Goal: Transaction & Acquisition: Purchase product/service

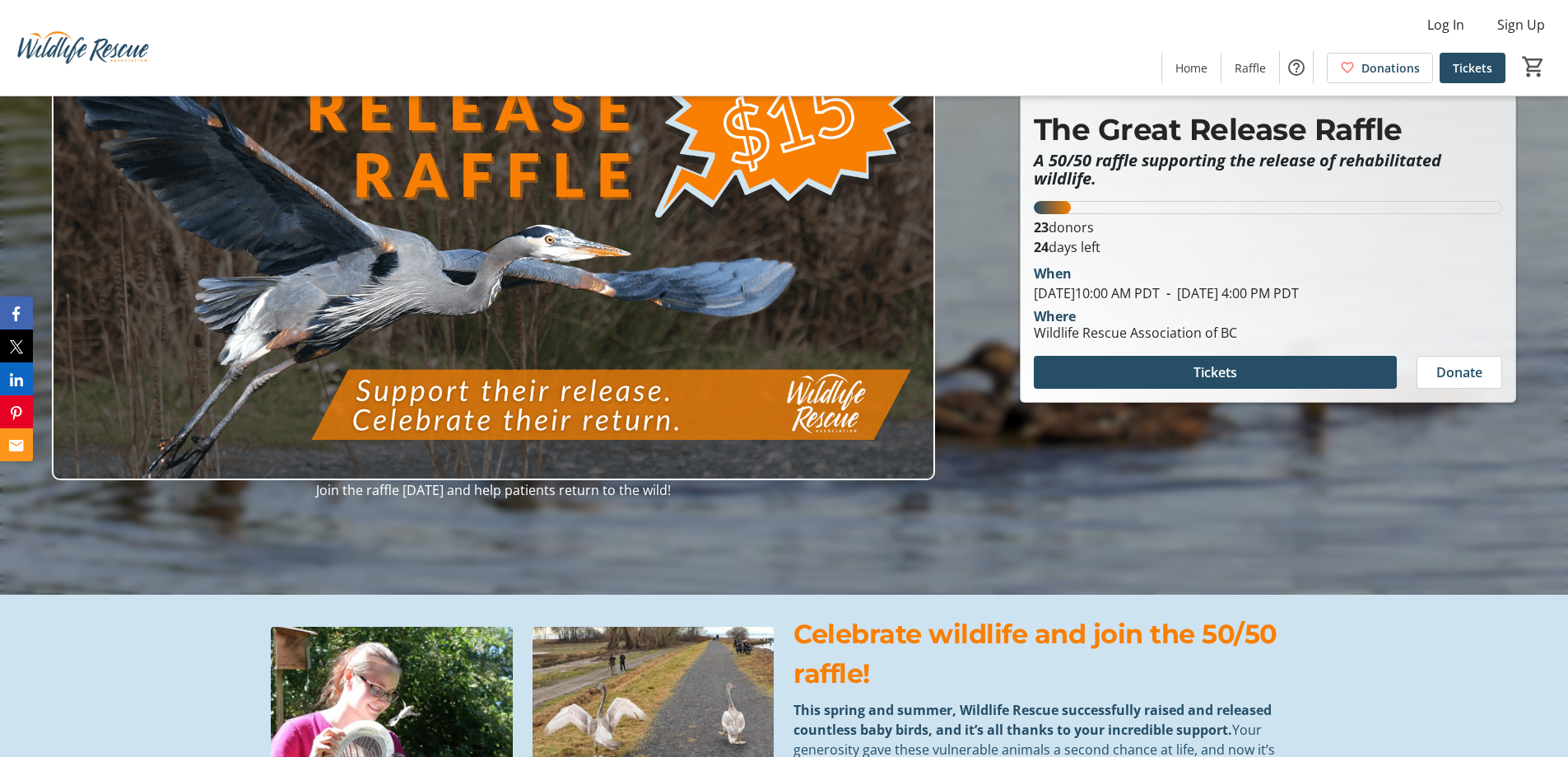
scroll to position [165, 0]
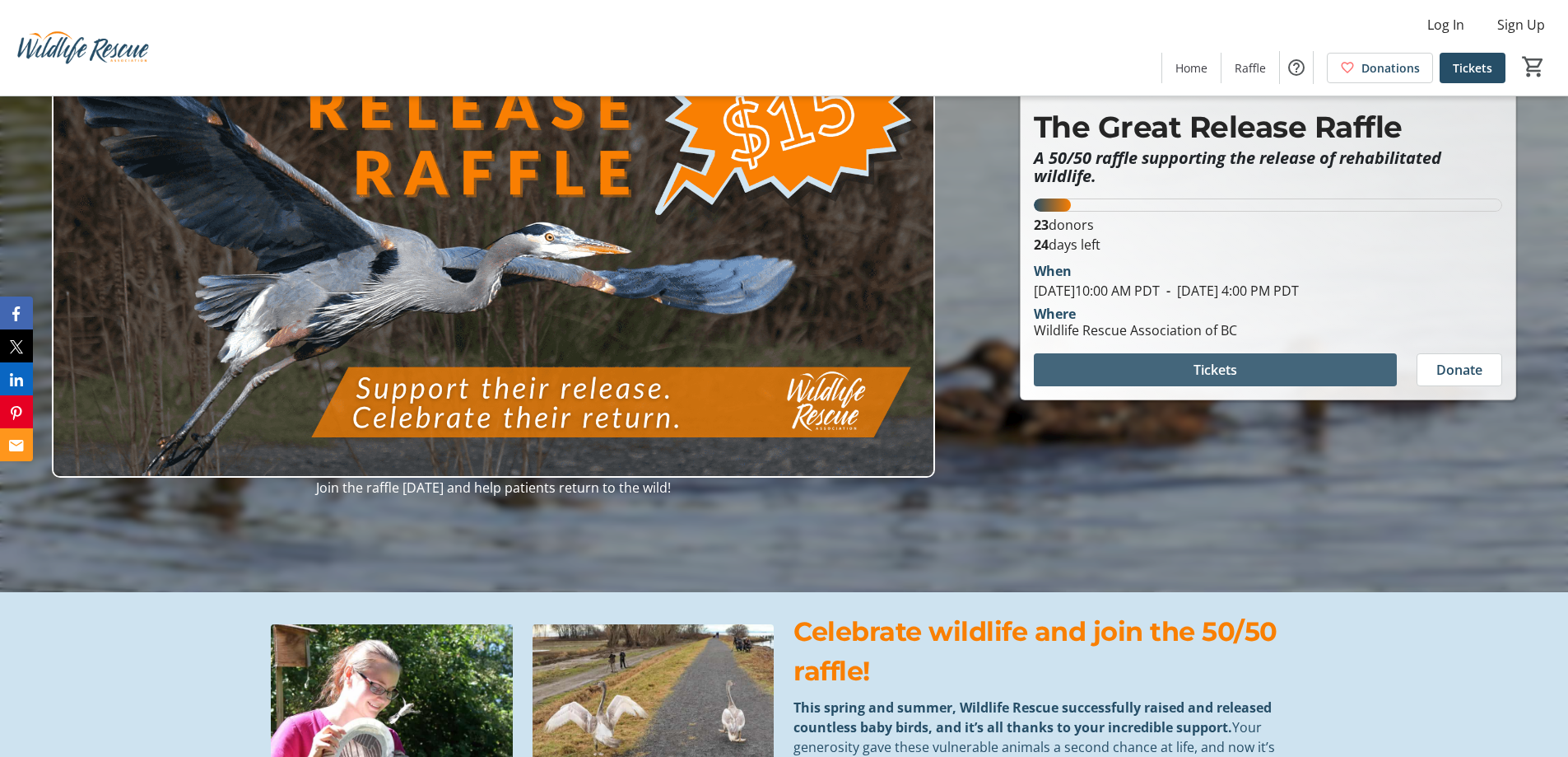
click at [1202, 363] on span "Tickets" at bounding box center [1215, 369] width 43 height 20
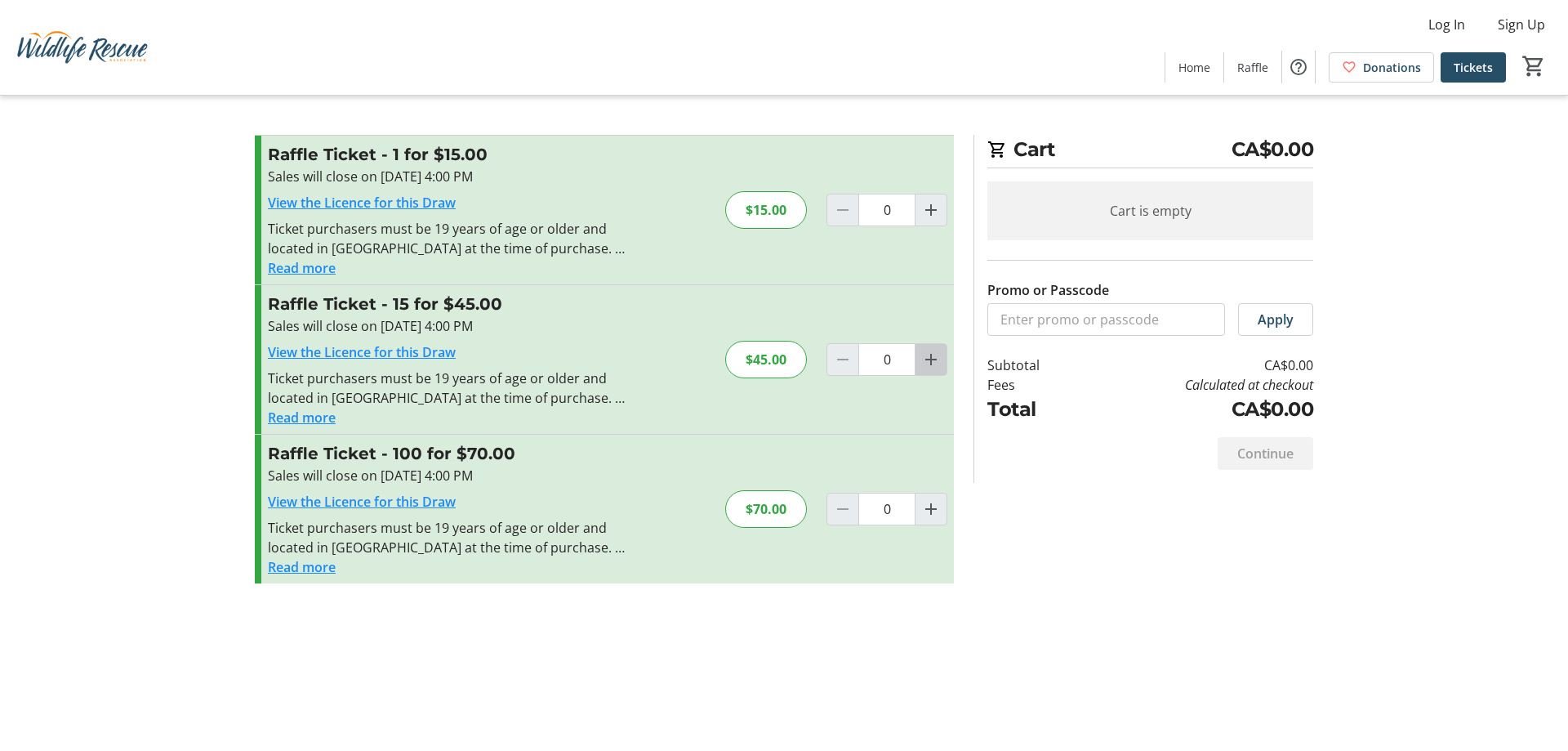
click at [927, 358] on mat-icon "Increment by one" at bounding box center [931, 359] width 20 height 20
type input "1"
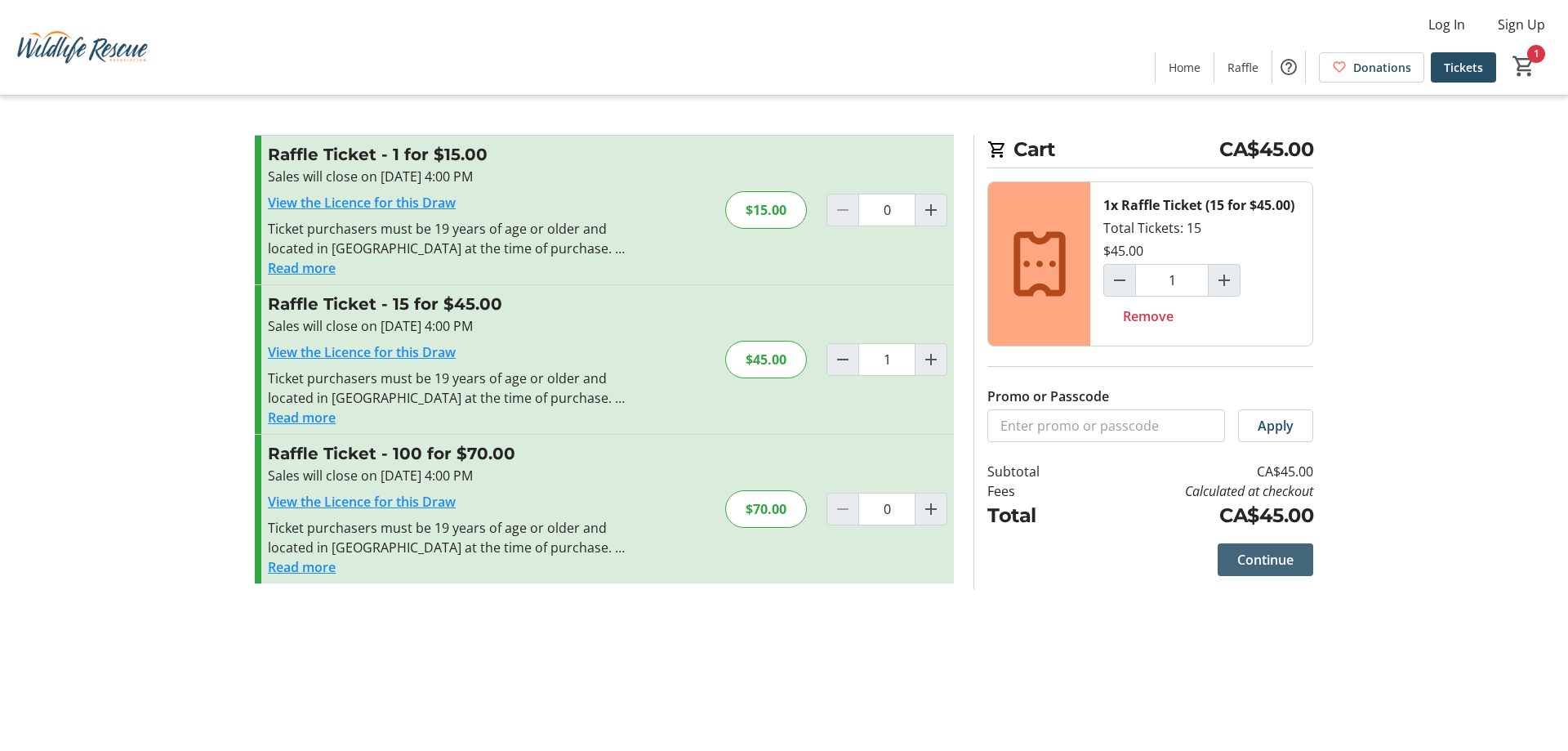
click at [1248, 555] on span "Continue" at bounding box center [1265, 559] width 56 height 20
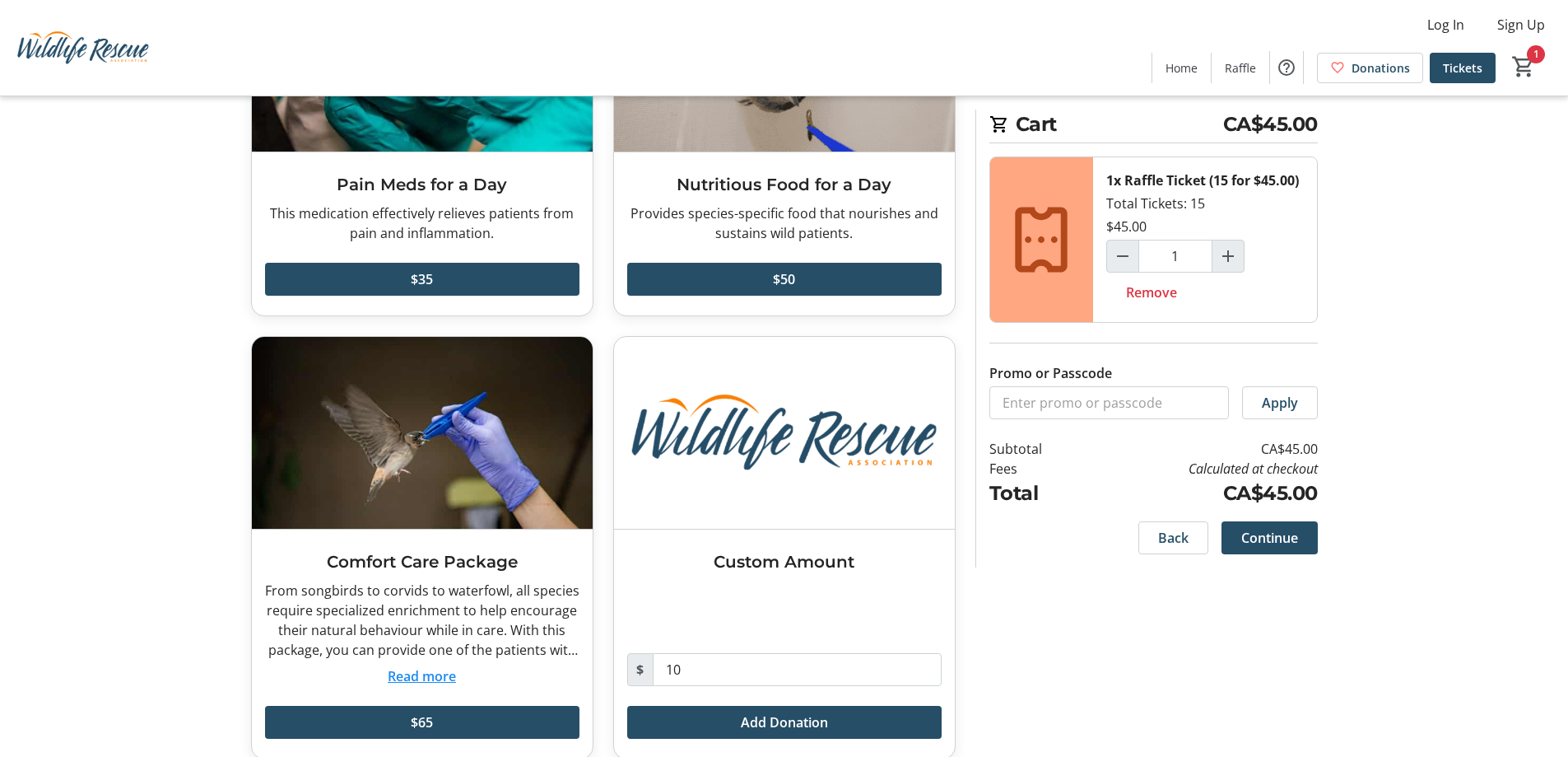
scroll to position [247, 0]
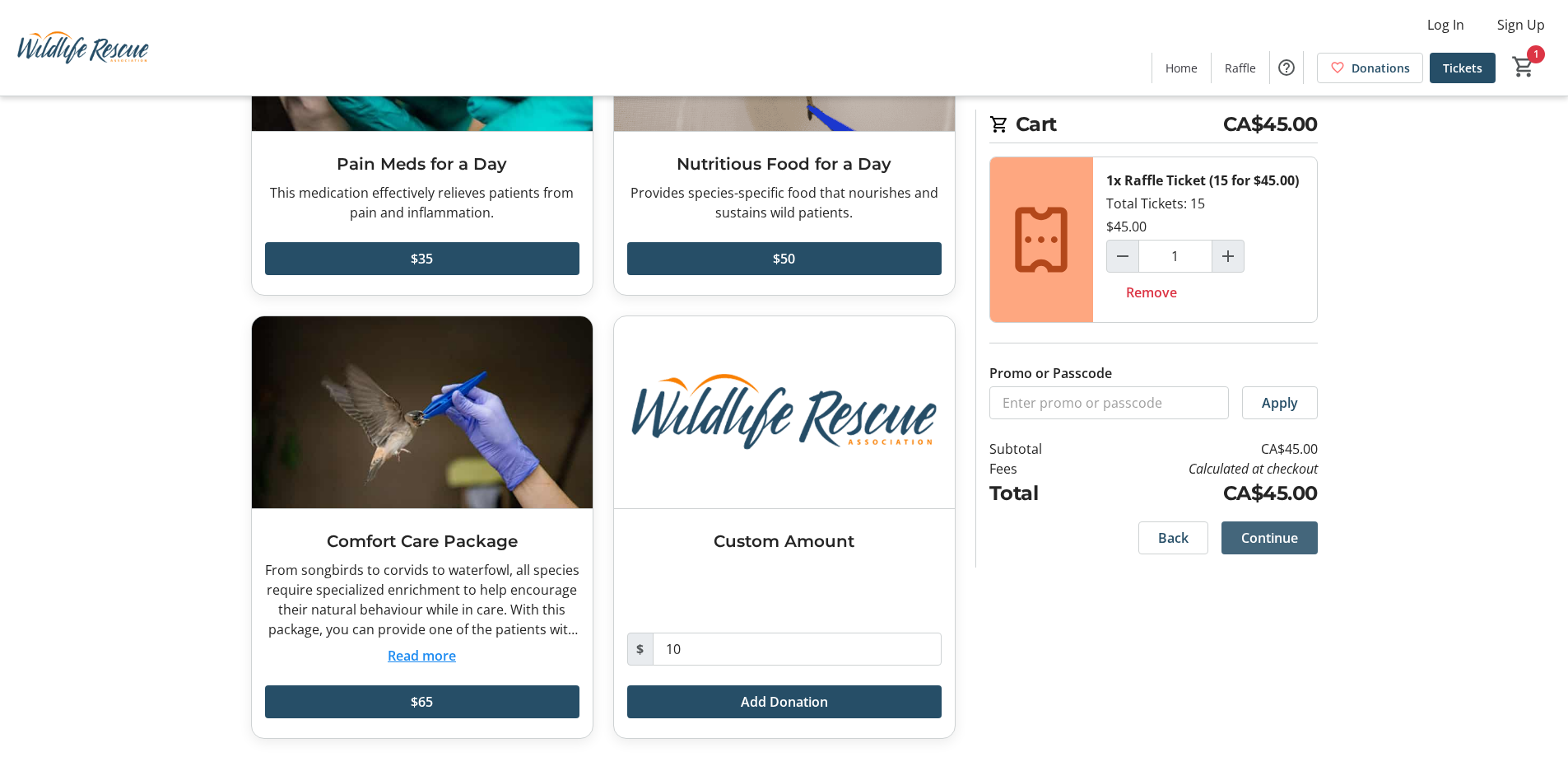
click at [1276, 536] on span "Continue" at bounding box center [1269, 537] width 56 height 20
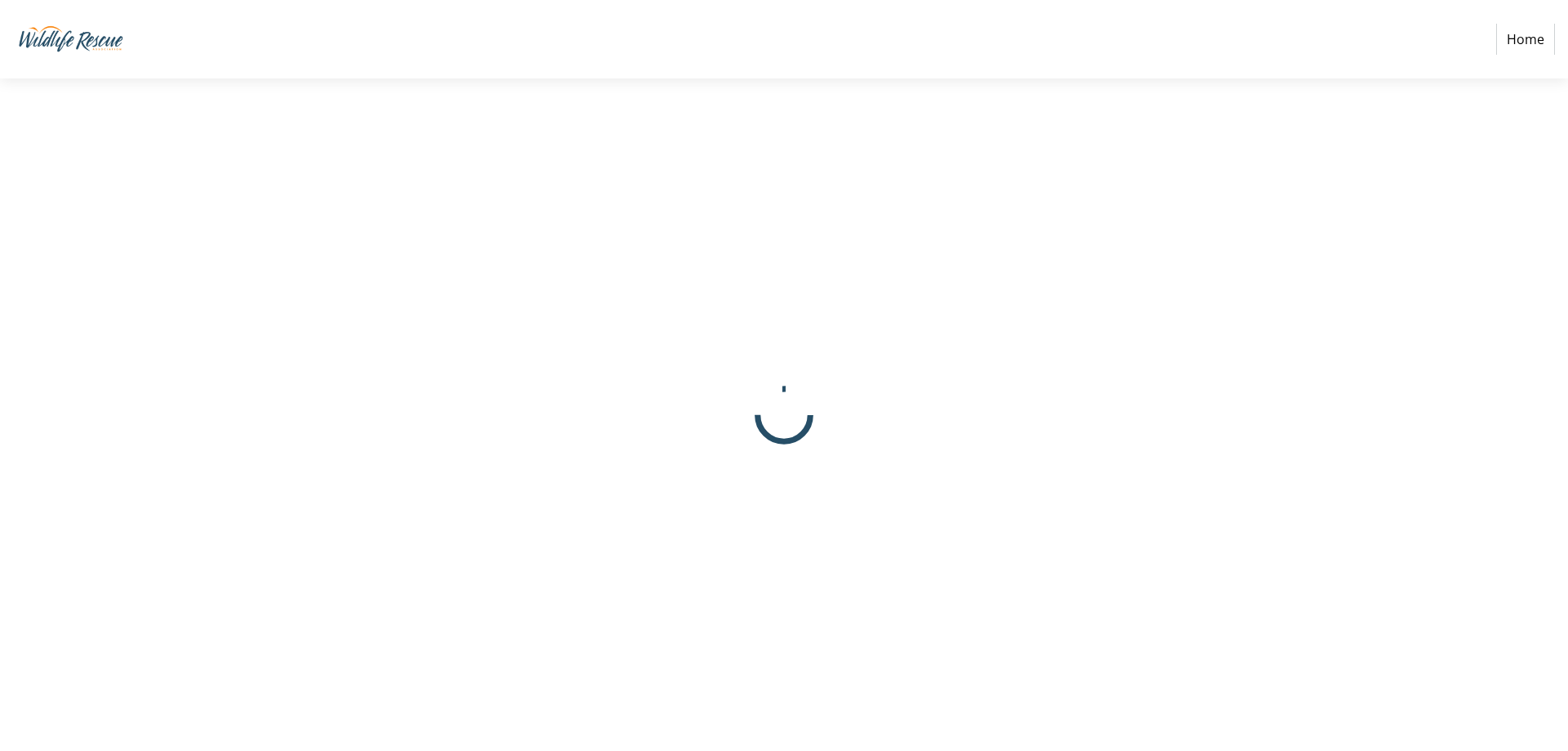
select select "CA"
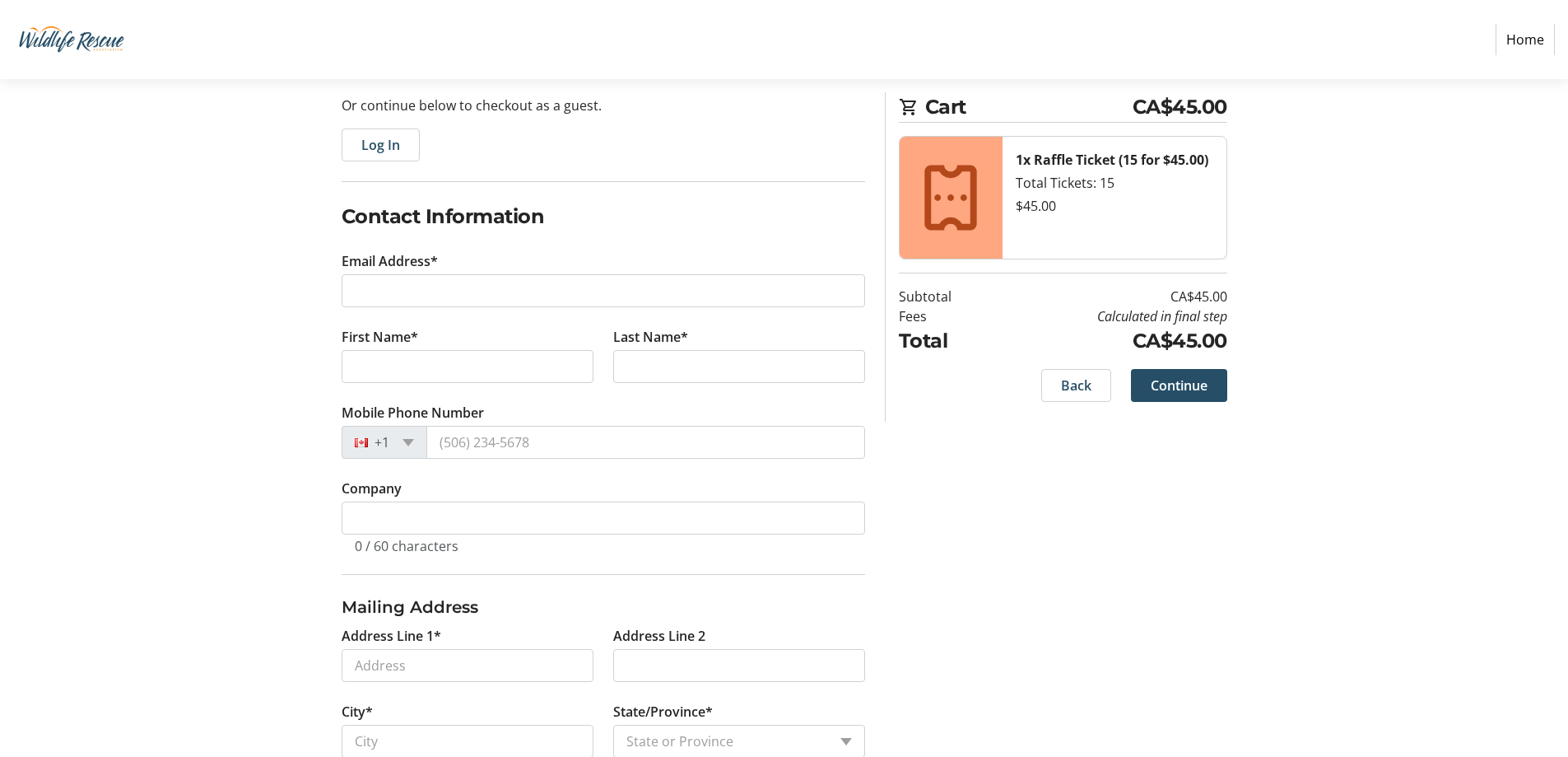
scroll to position [165, 0]
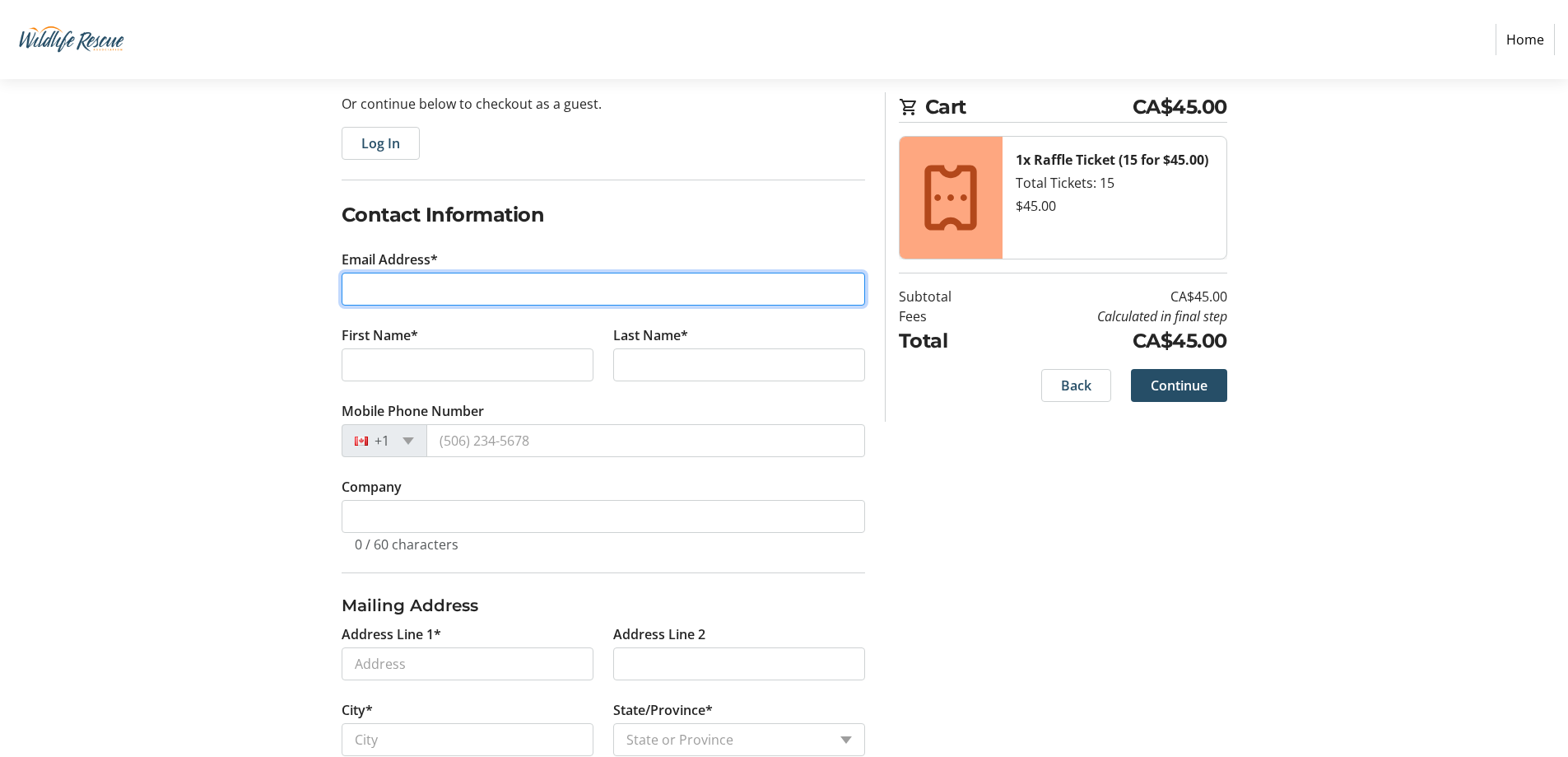
click at [516, 279] on input "Email Address*" at bounding box center [603, 289] width 523 height 33
type input "[EMAIL_ADDRESS][DOMAIN_NAME]"
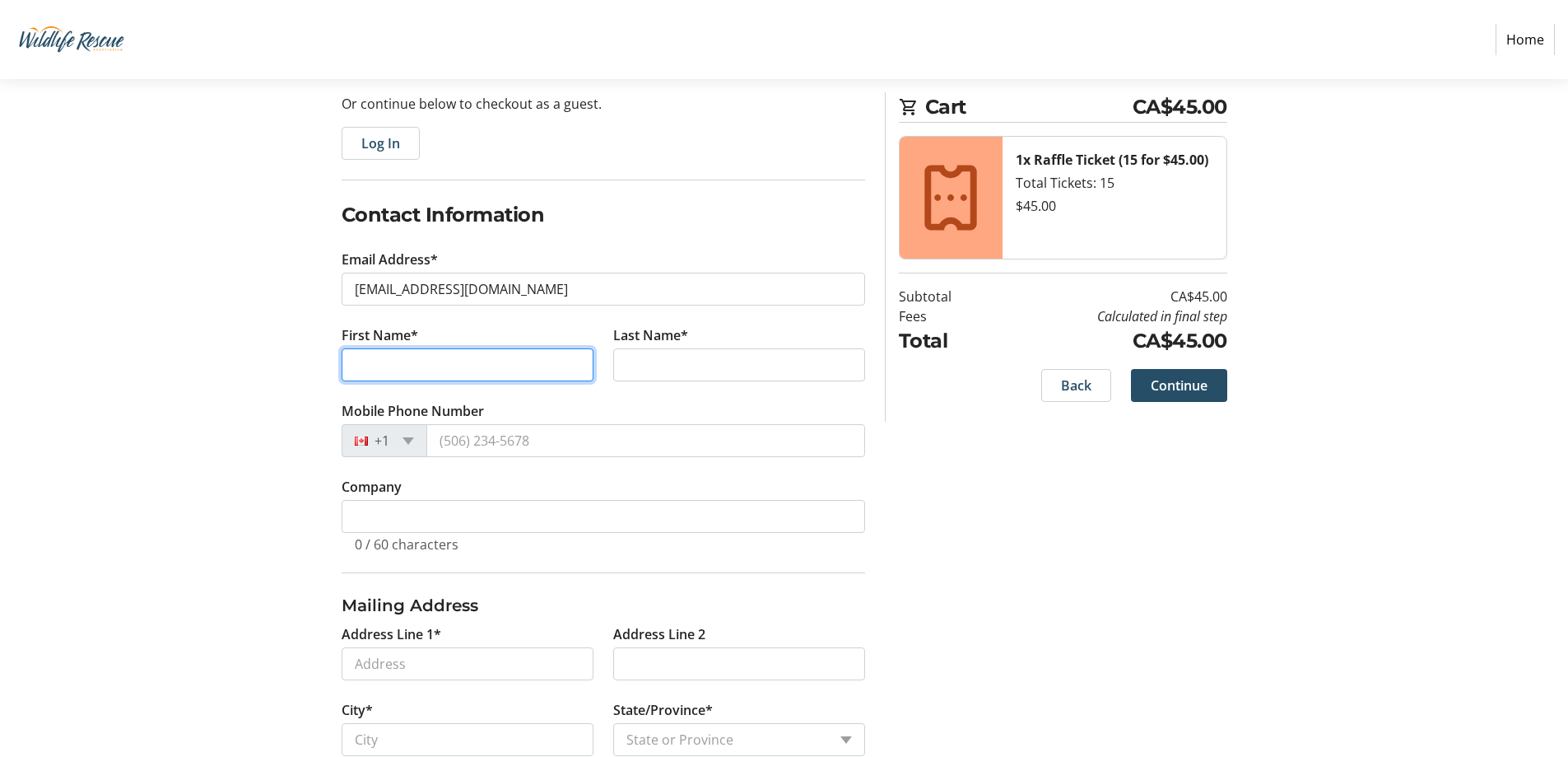
type input "[PERSON_NAME]"
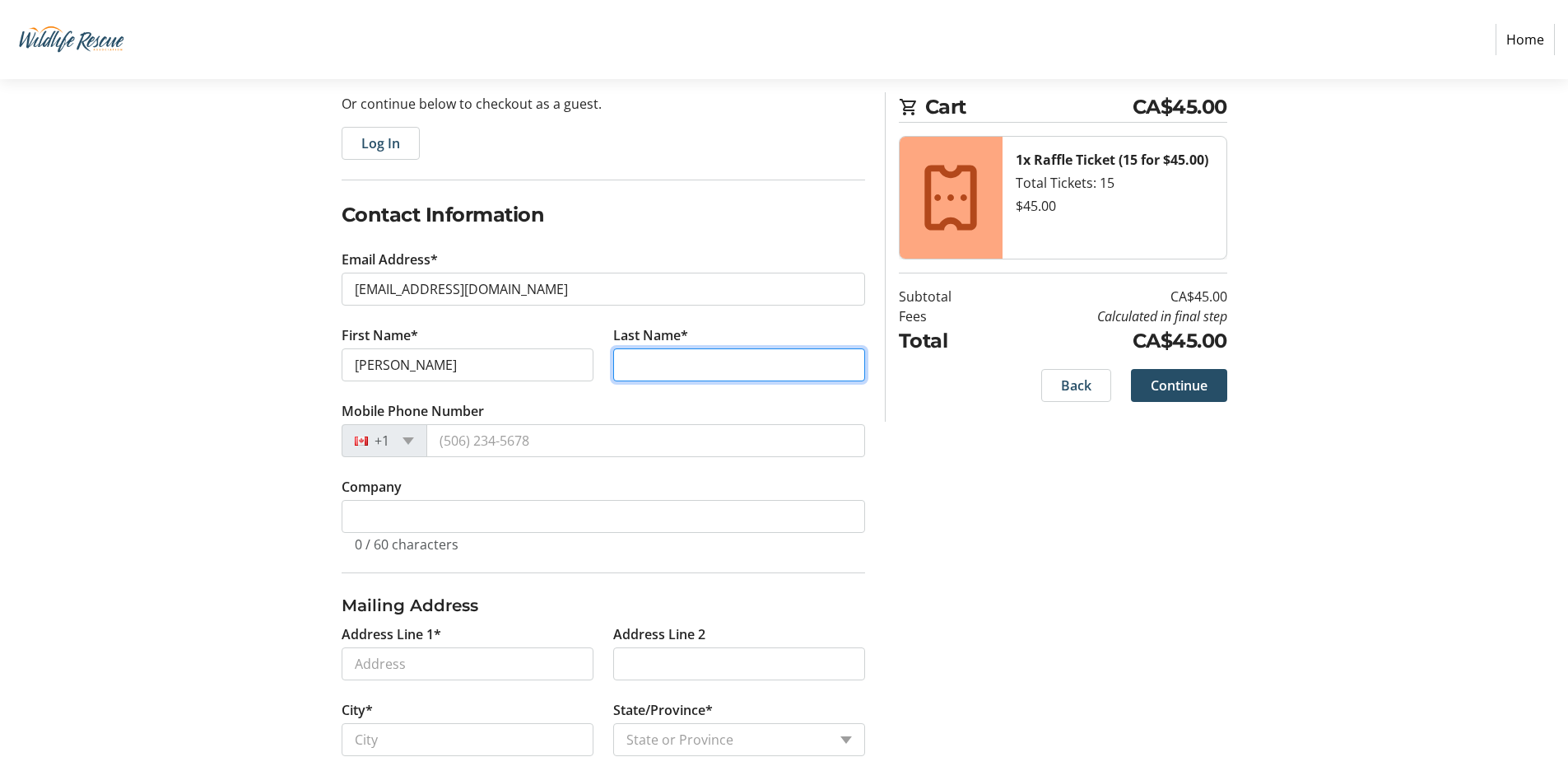
type input "Bamford"
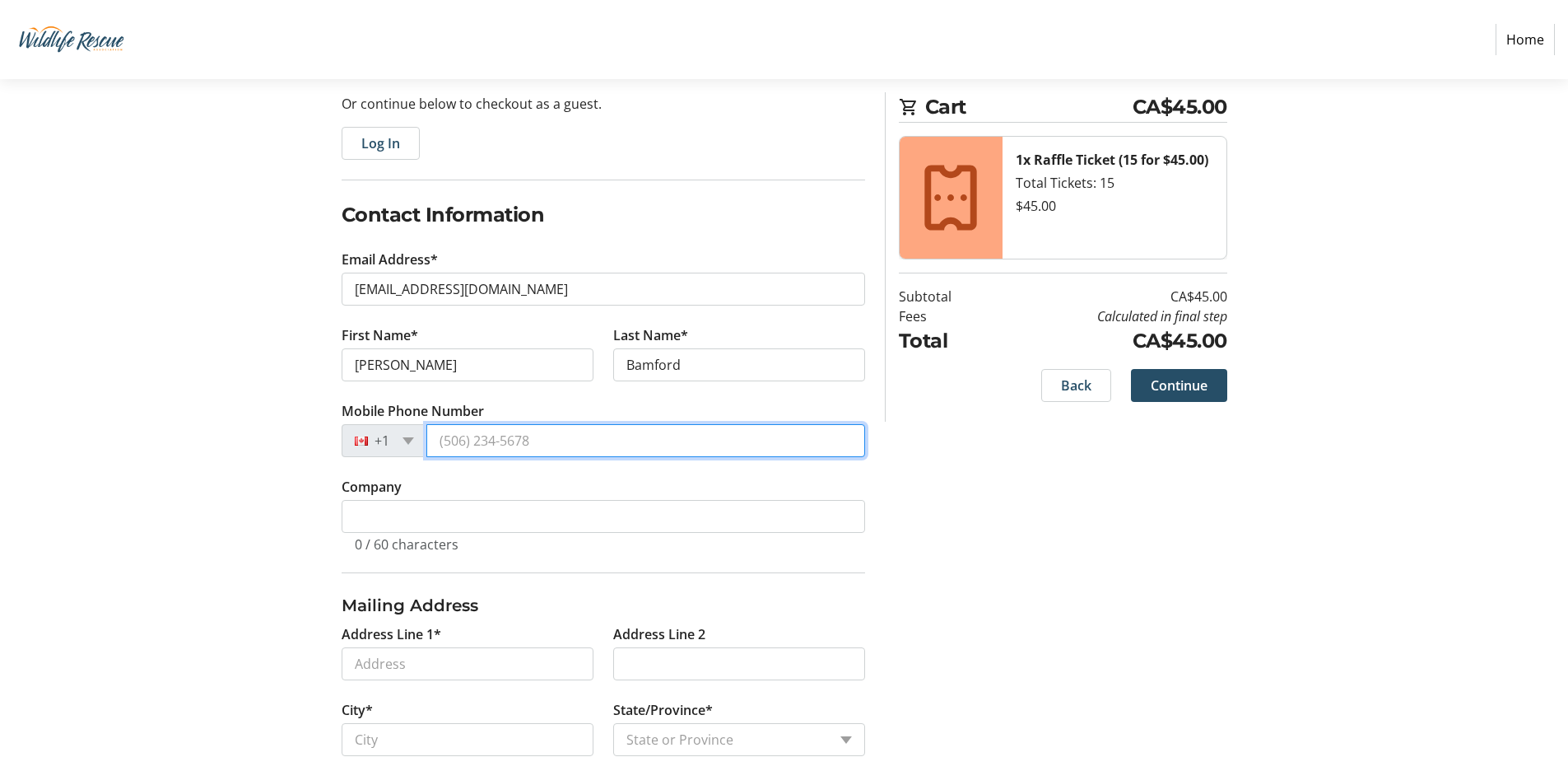
type input "[PHONE_NUMBER]"
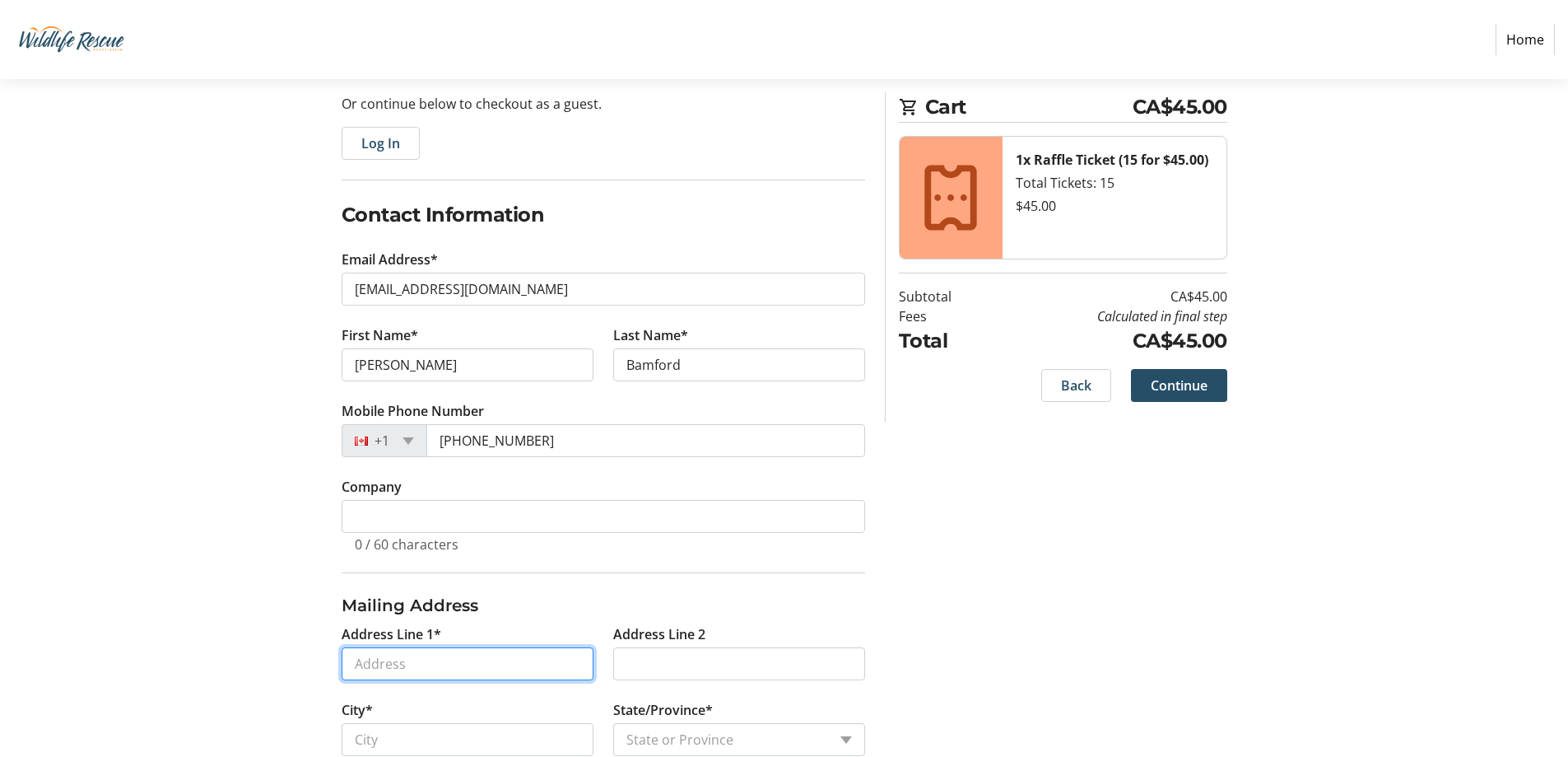
type input "[STREET_ADDRESS][PERSON_NAME]"
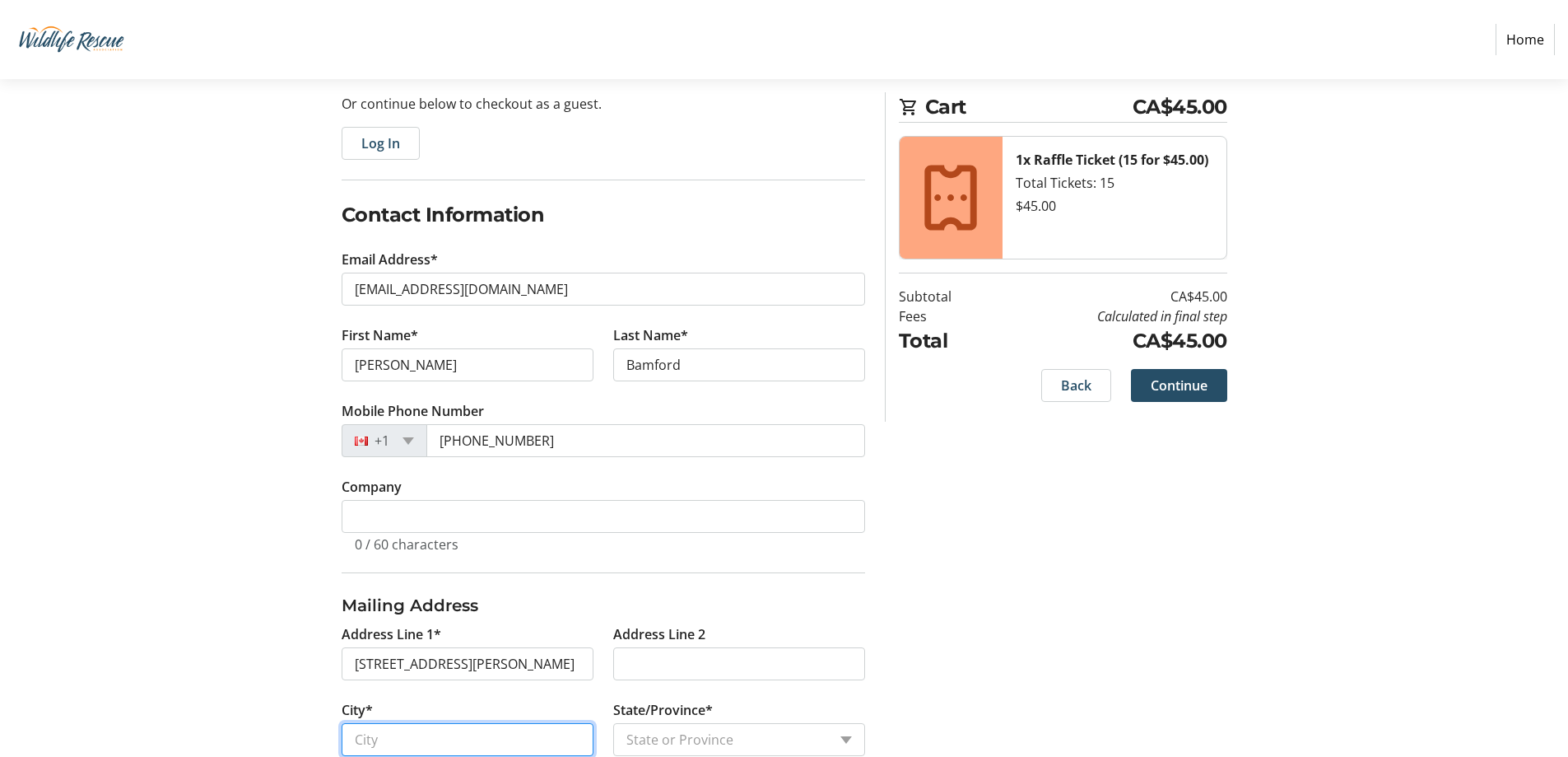
type input "Burnaby"
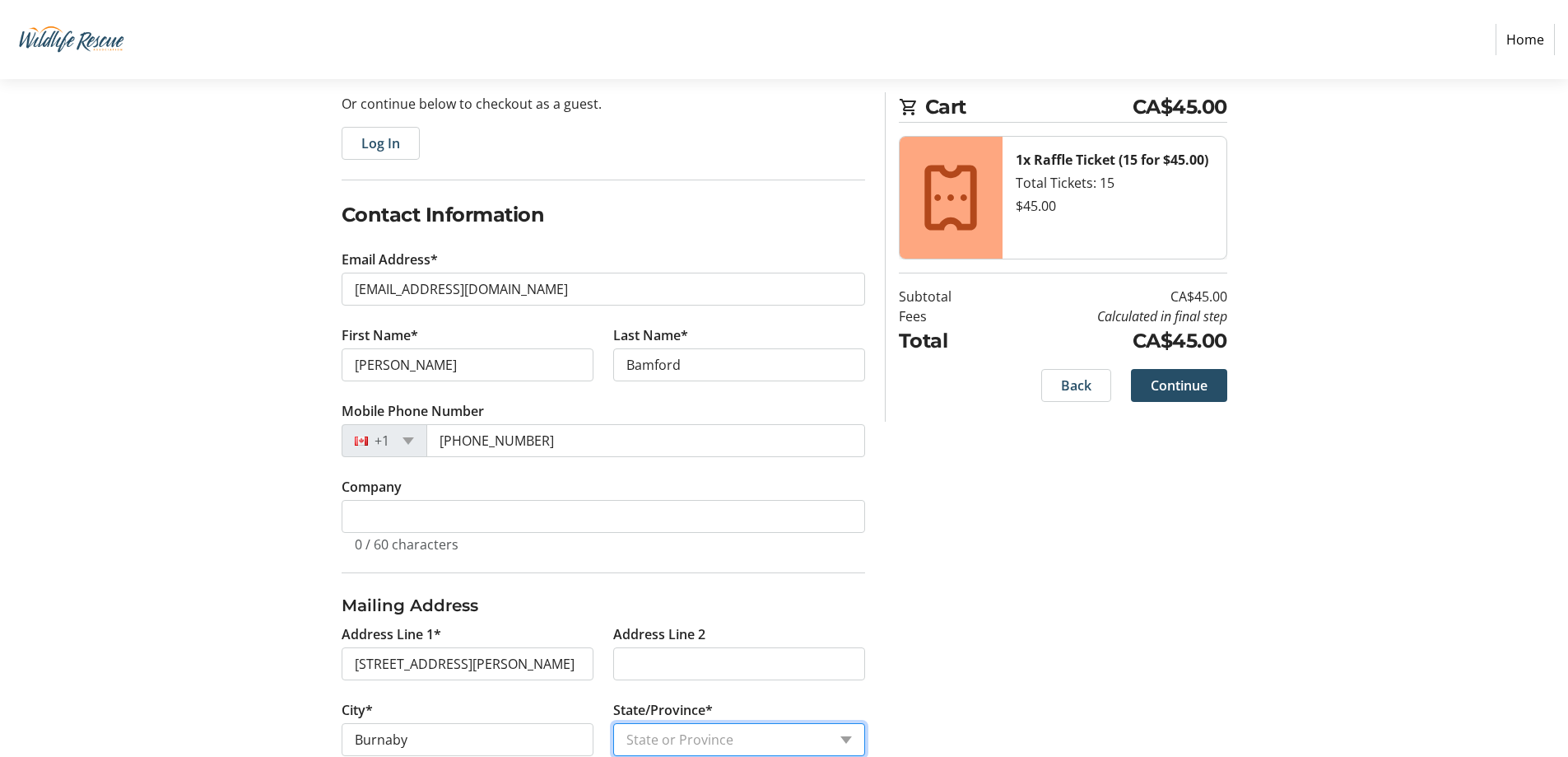
select select "BC"
type input "V5E2V4"
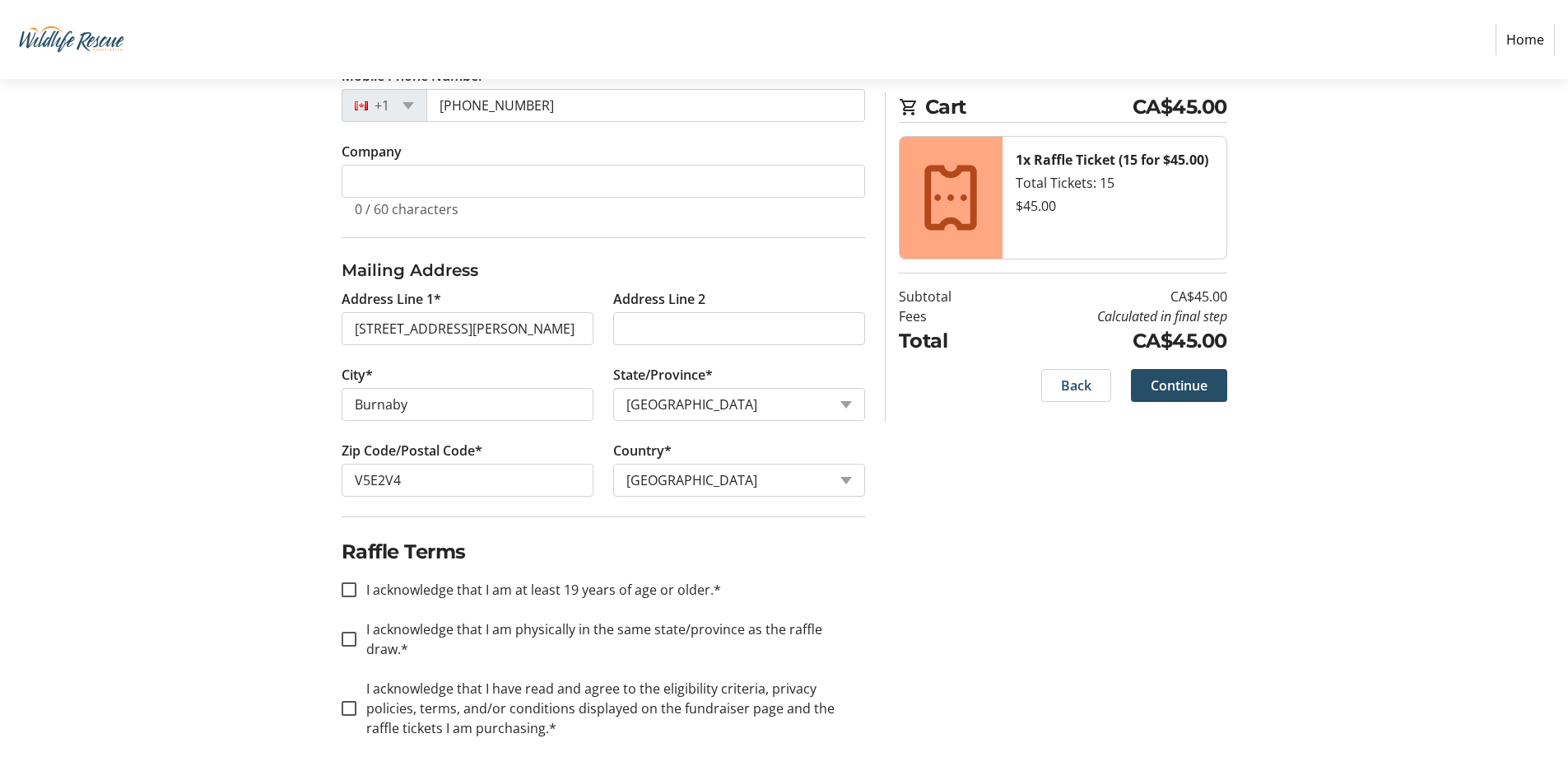
scroll to position [501, 0]
click at [352, 584] on input "I acknowledge that I am at least 19 years of age or older.*" at bounding box center [349, 589] width 15 height 15
checkbox input "true"
click at [351, 631] on input "I acknowledge that I am physically in the same state/province as the raffle dra…" at bounding box center [349, 638] width 15 height 15
checkbox input "true"
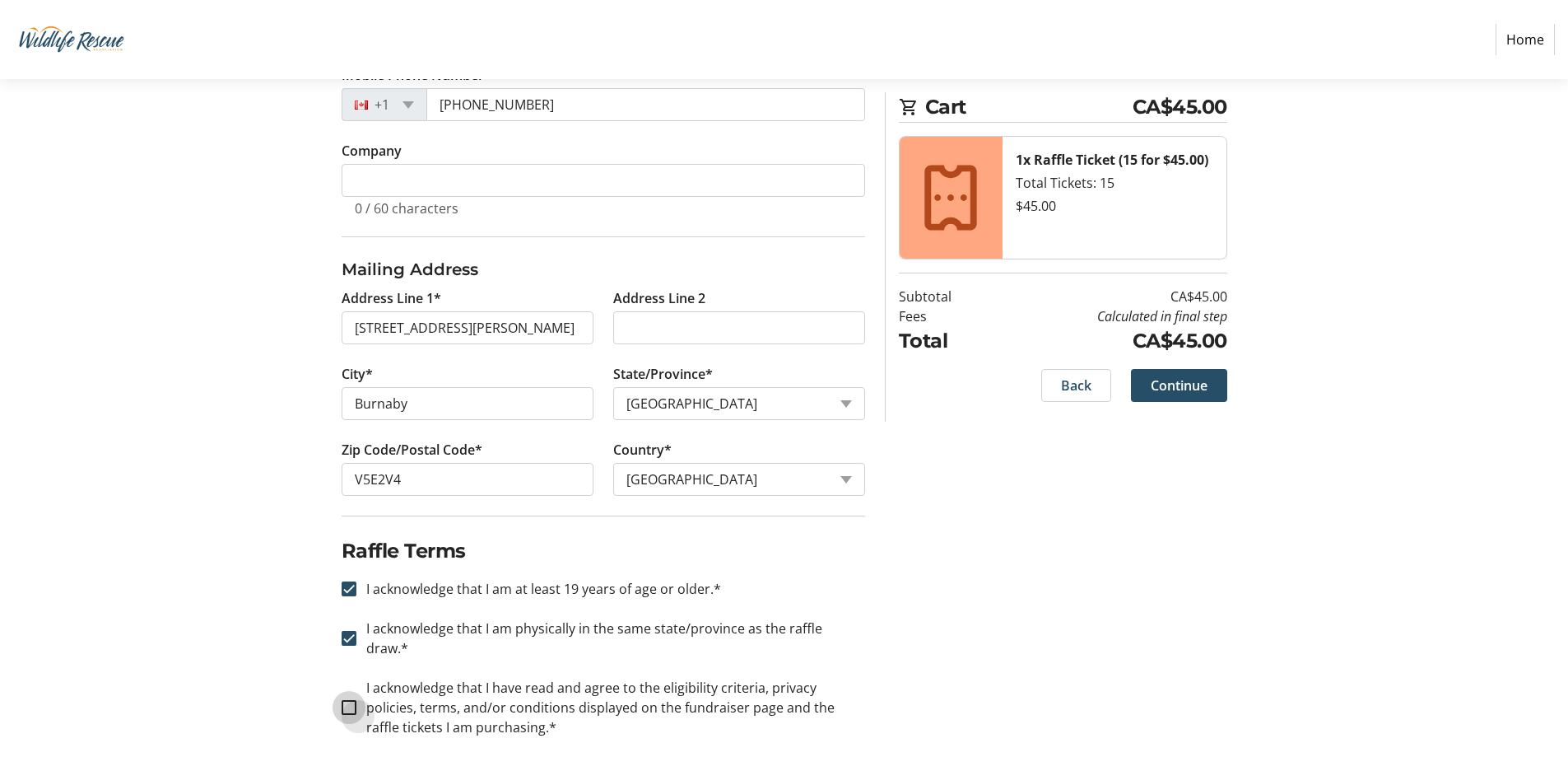
drag, startPoint x: 349, startPoint y: 688, endPoint x: 439, endPoint y: 677, distance: 90.7
click at [350, 700] on input "I acknowledge that I have read and agree to the eligibility criteria, privacy p…" at bounding box center [349, 707] width 15 height 15
checkbox input "true"
click at [1178, 382] on span "Continue" at bounding box center [1178, 385] width 56 height 20
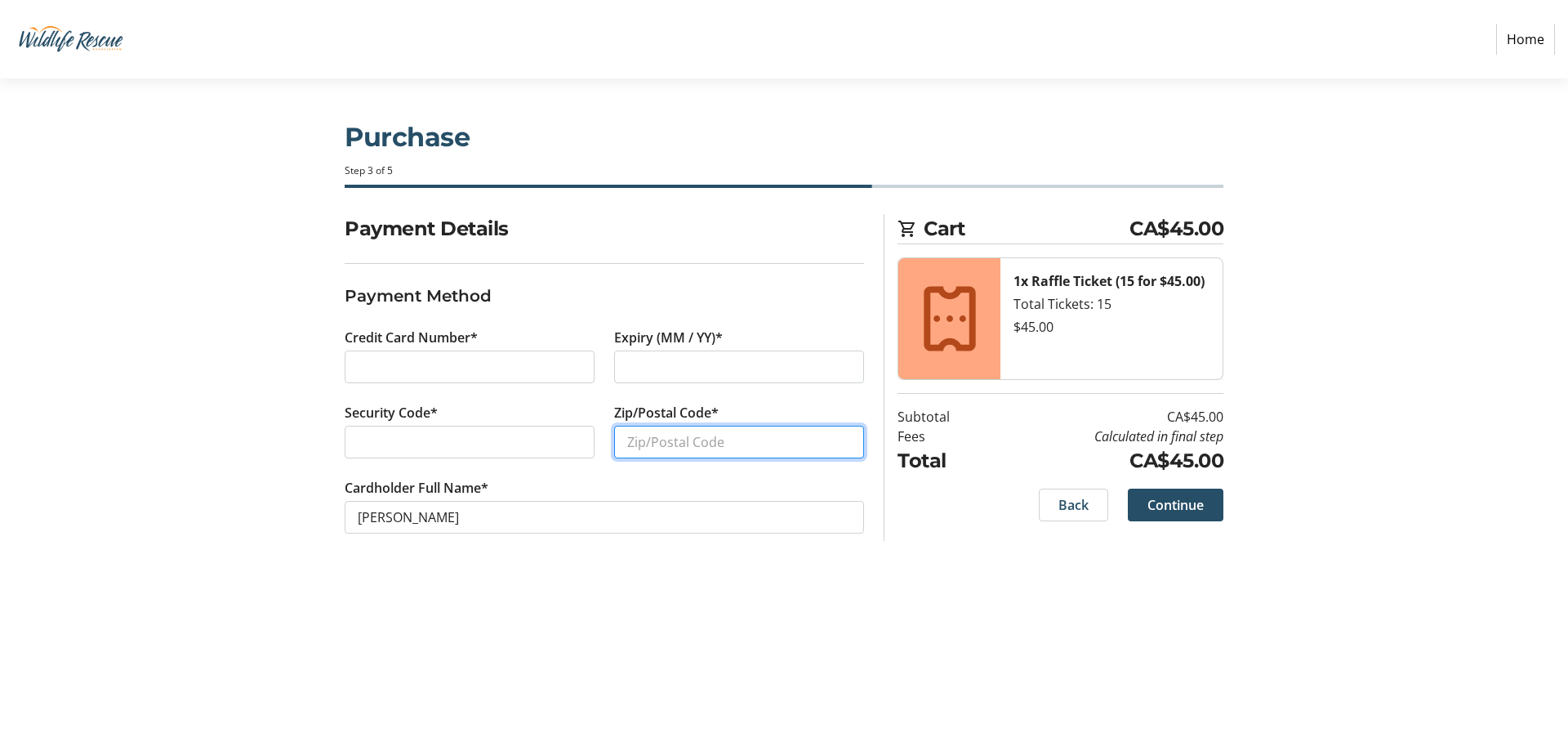
click at [657, 441] on input "Zip/Postal Code*" at bounding box center [739, 442] width 250 height 33
type input "v5e 2v4"
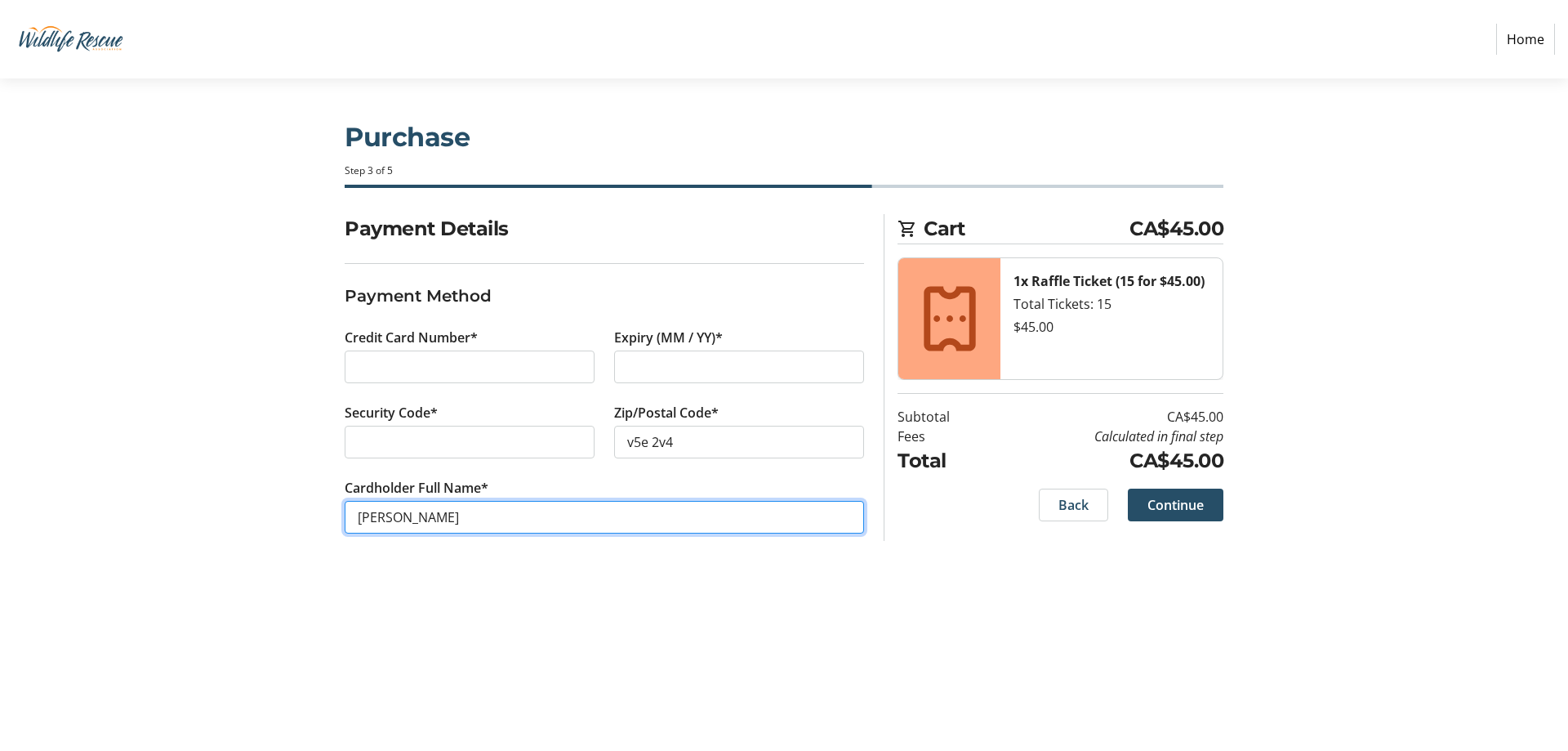
click at [387, 517] on input "[PERSON_NAME]" at bounding box center [604, 517] width 519 height 33
type input "[PERSON_NAME]"
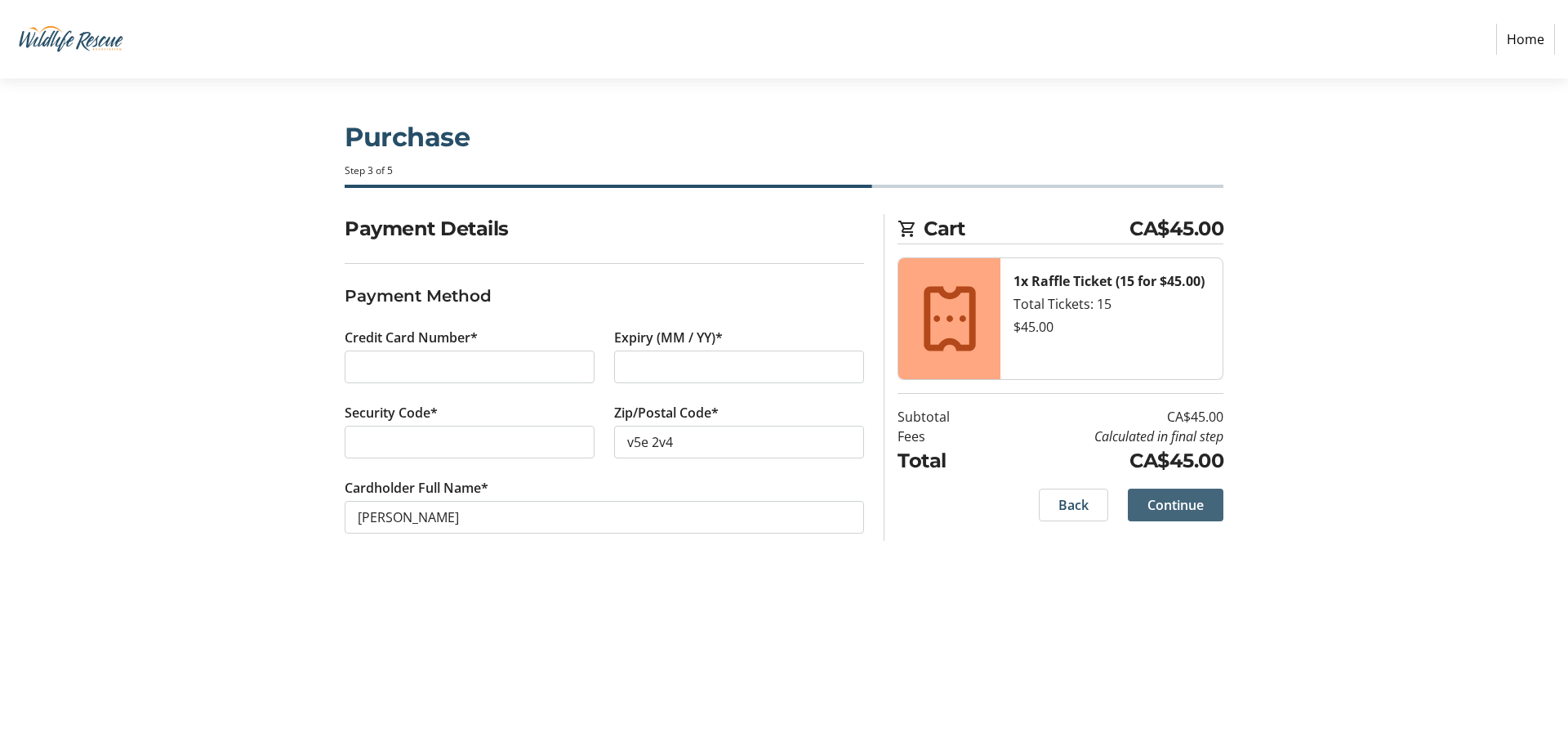
click at [1173, 500] on span "Continue" at bounding box center [1175, 505] width 56 height 20
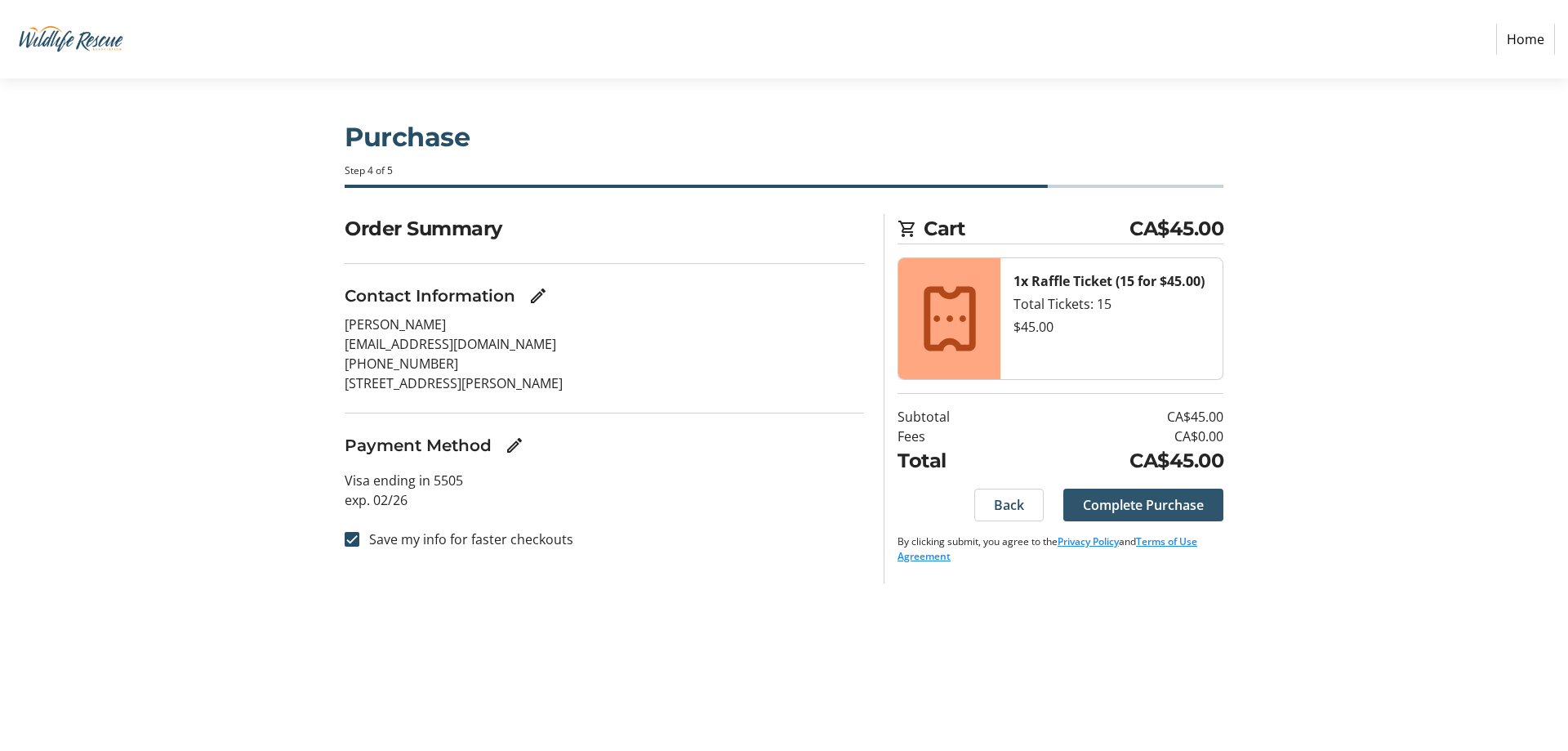
click at [1124, 500] on span "Complete Purchase" at bounding box center [1143, 505] width 121 height 20
